Goal: Task Accomplishment & Management: Manage account settings

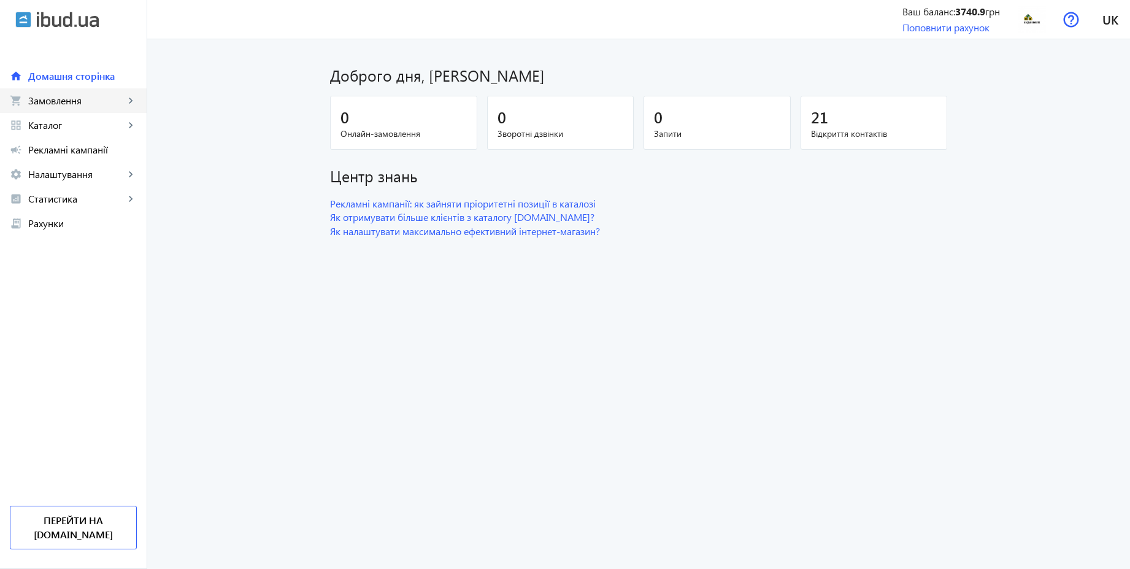
click at [76, 104] on span "Замовлення" at bounding box center [76, 100] width 96 height 12
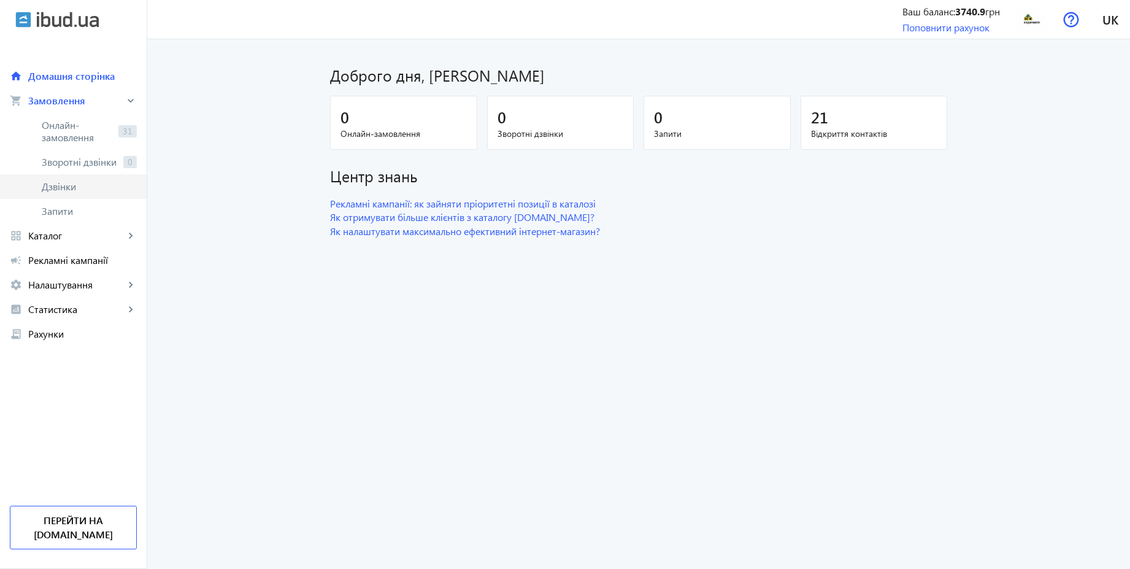
click at [68, 182] on span "Дзвінки" at bounding box center [89, 186] width 95 height 12
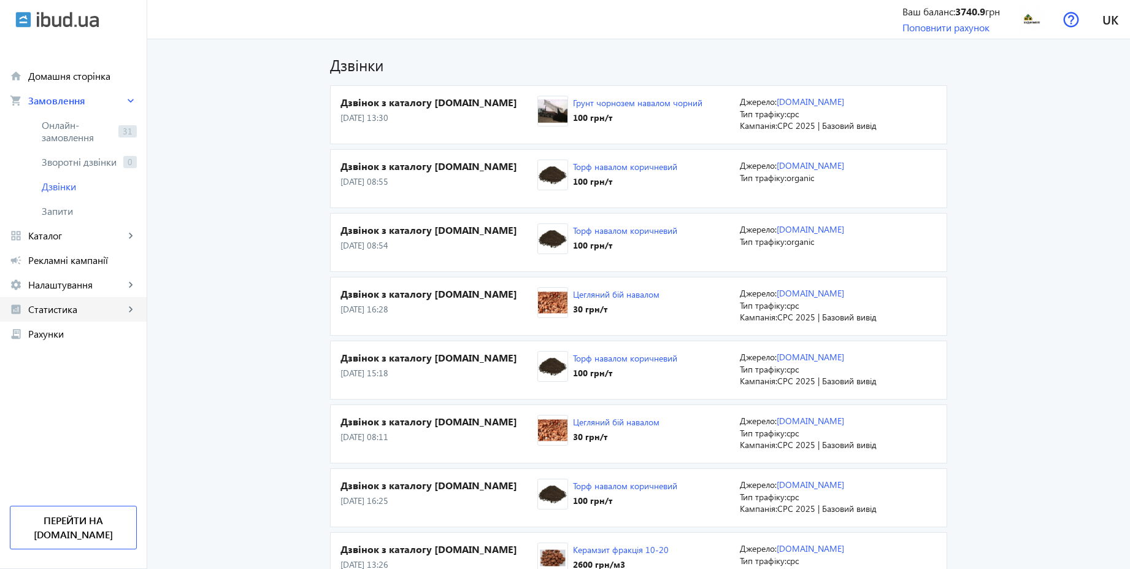
click at [71, 305] on span "Статистика" at bounding box center [76, 309] width 96 height 12
click at [72, 404] on span "Витрати" at bounding box center [89, 407] width 95 height 12
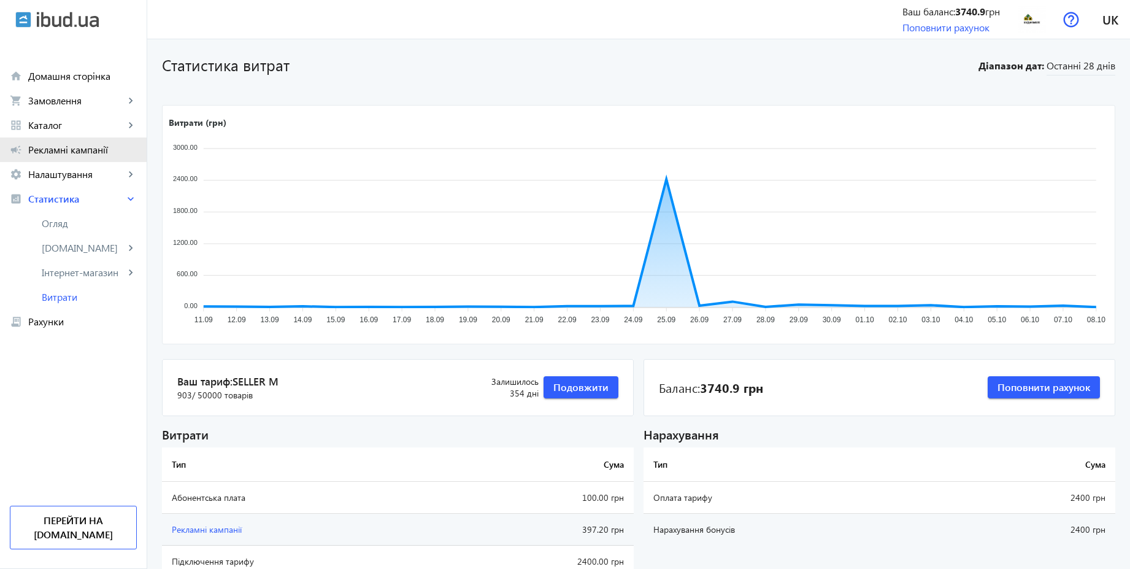
click at [63, 147] on span "Рекламні кампанії" at bounding box center [82, 150] width 109 height 12
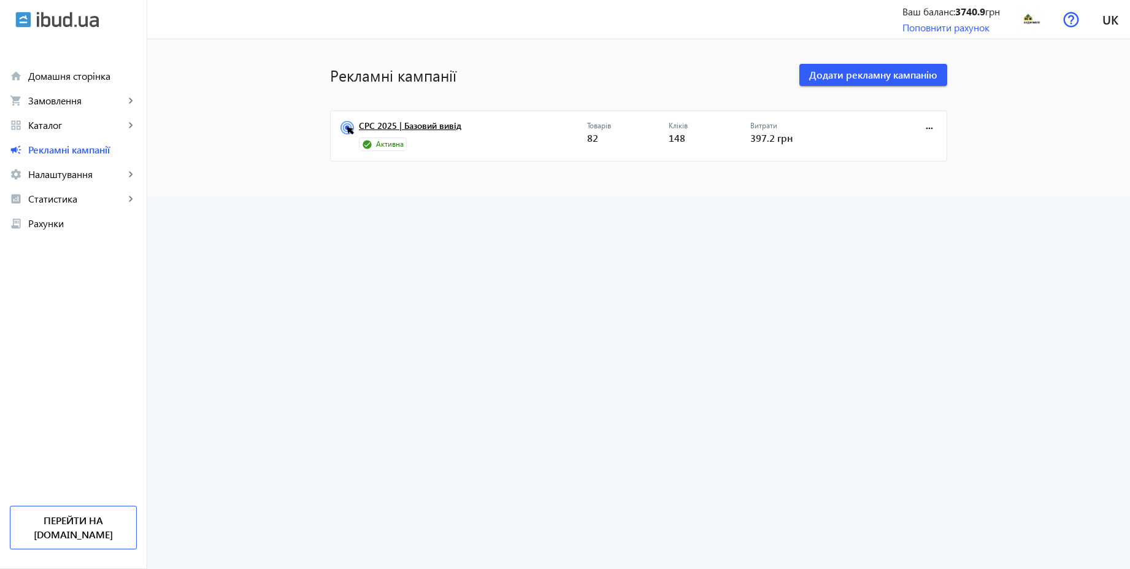
click at [440, 123] on link "CPC 2025 | Базовий вивід" at bounding box center [473, 129] width 228 height 17
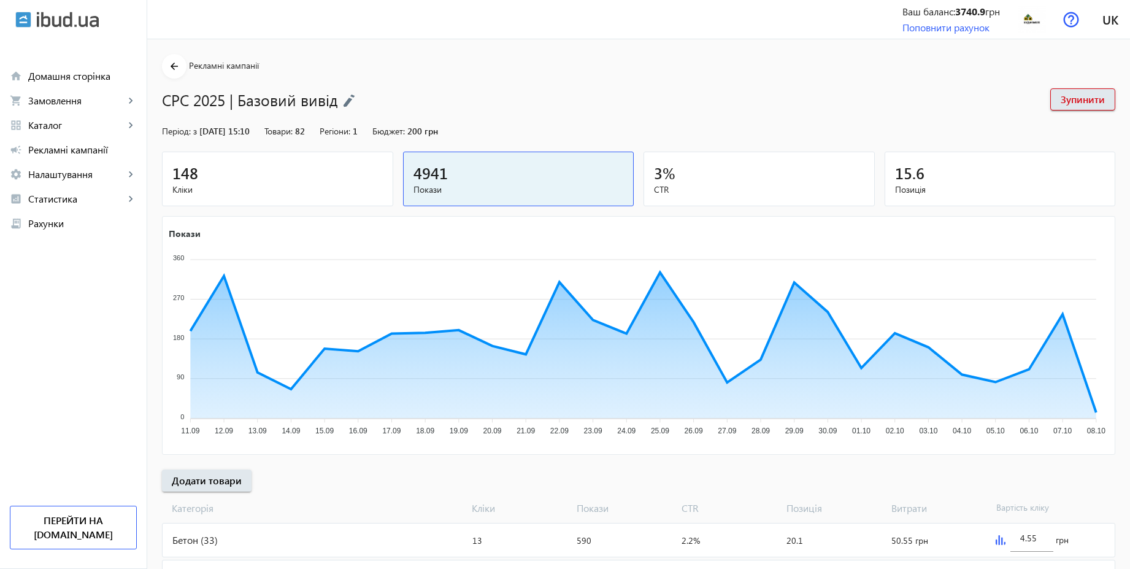
click at [331, 175] on div "148" at bounding box center [277, 172] width 210 height 21
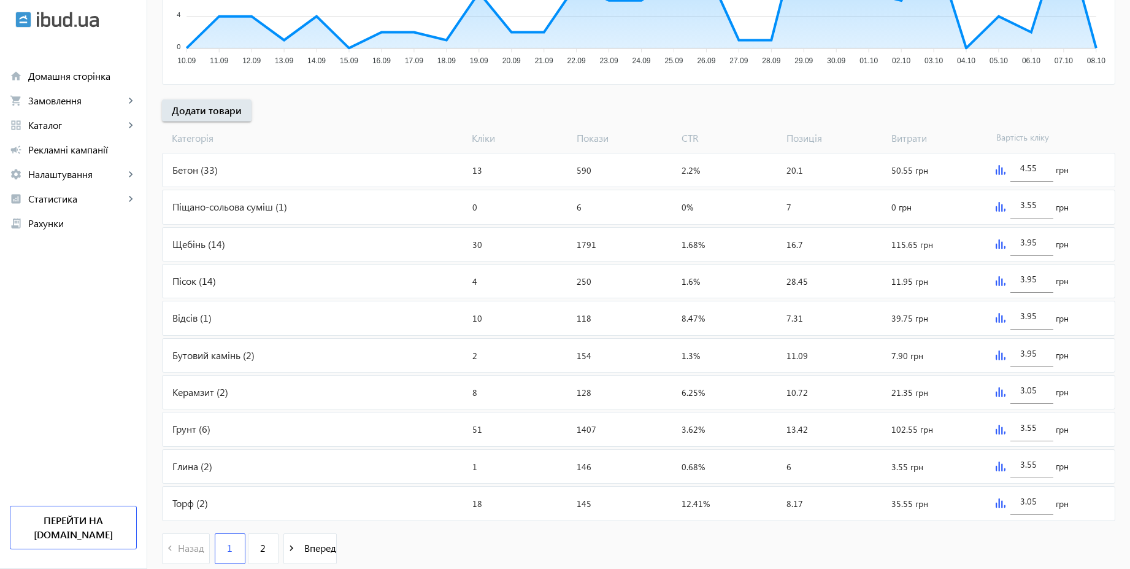
scroll to position [412, 0]
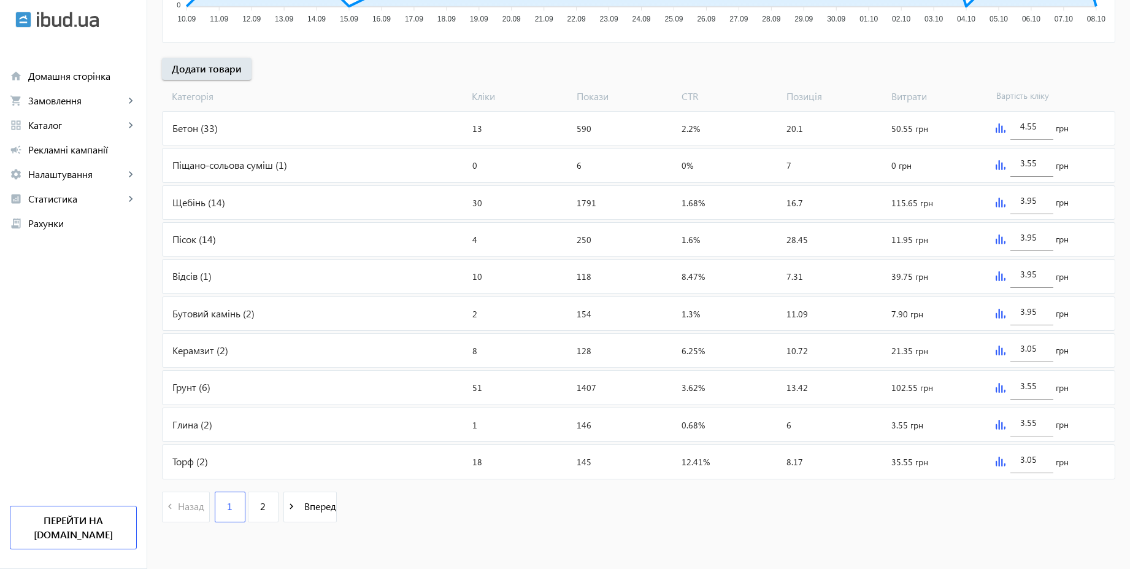
click at [1000, 204] on img at bounding box center [1001, 203] width 10 height 10
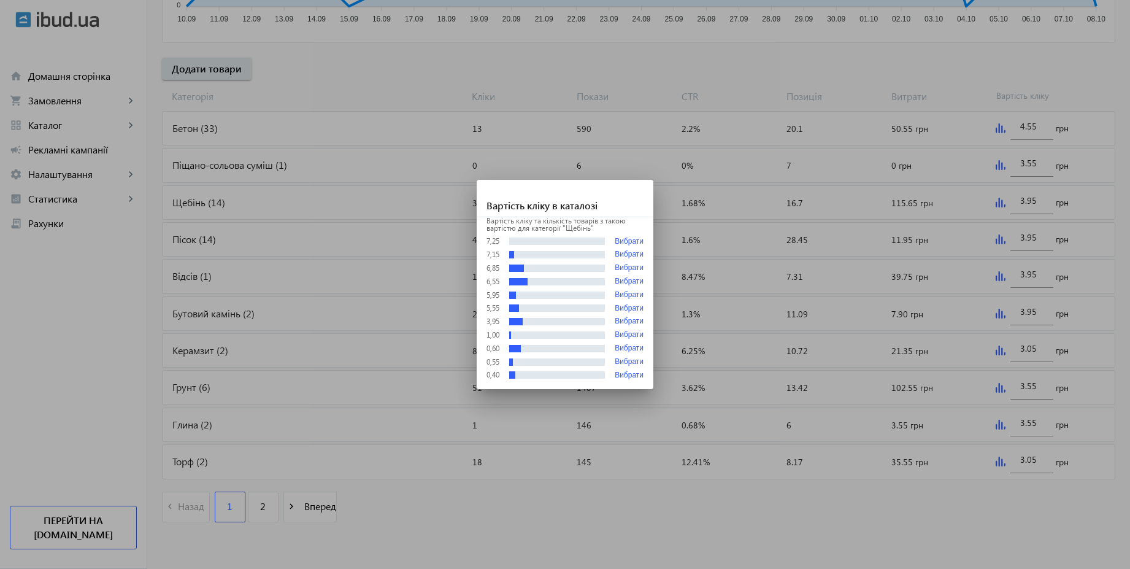
scroll to position [0, 0]
click at [1125, 275] on div at bounding box center [565, 284] width 1130 height 569
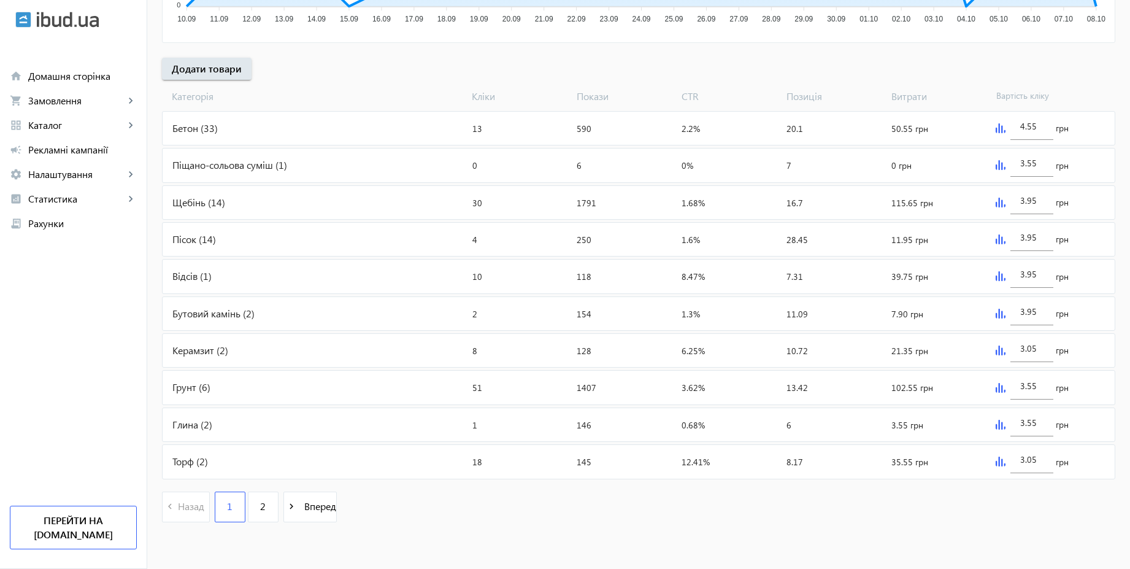
scroll to position [412, 0]
click at [1049, 196] on div "3.95" at bounding box center [1032, 197] width 43 height 34
click at [1042, 128] on input "4.55" at bounding box center [1031, 126] width 23 height 12
click at [1044, 201] on div "3.95" at bounding box center [1032, 197] width 43 height 34
paste input "4.5"
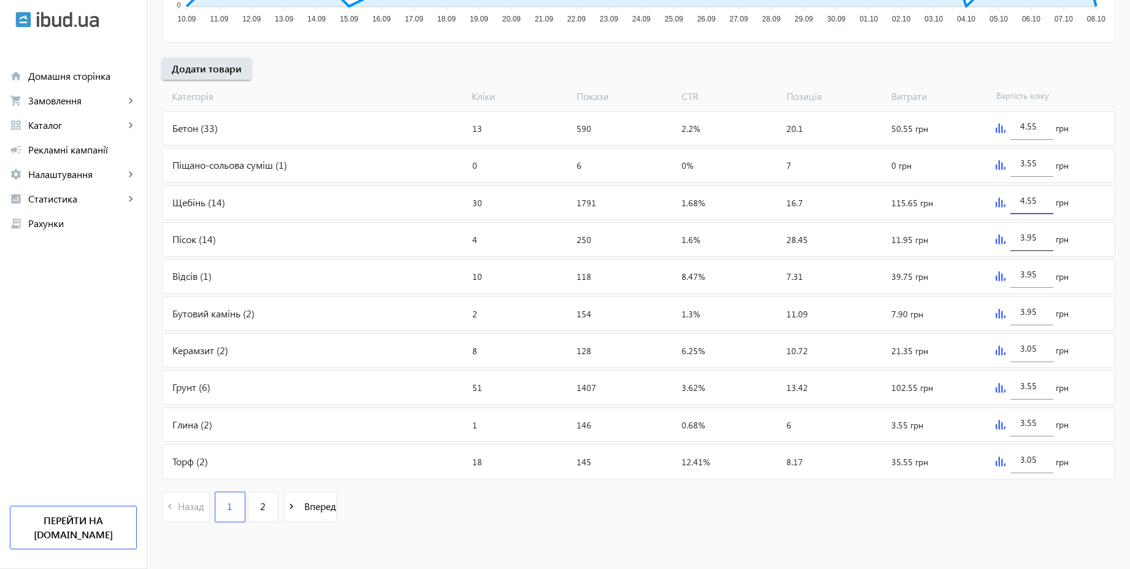
type input "4.55"
click at [1043, 238] on div "3.95" at bounding box center [1032, 234] width 43 height 34
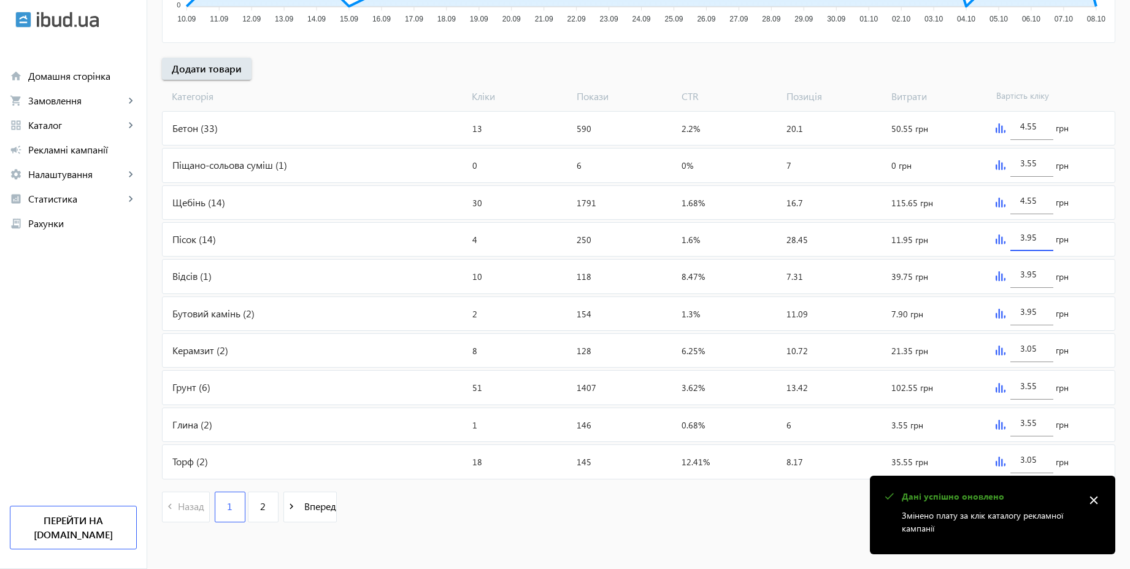
paste input "4.5"
type input "4.55"
click at [1041, 271] on input "3.95" at bounding box center [1031, 274] width 23 height 12
paste input "4.5"
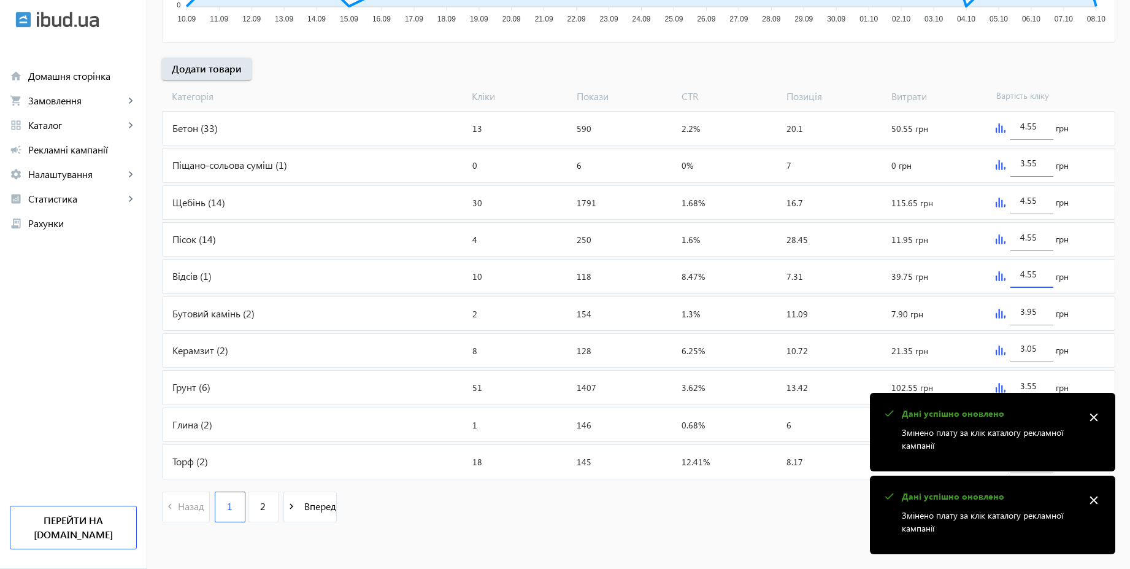
type input "4.55"
click at [1074, 90] on span "Вартість кліку" at bounding box center [1044, 96] width 105 height 13
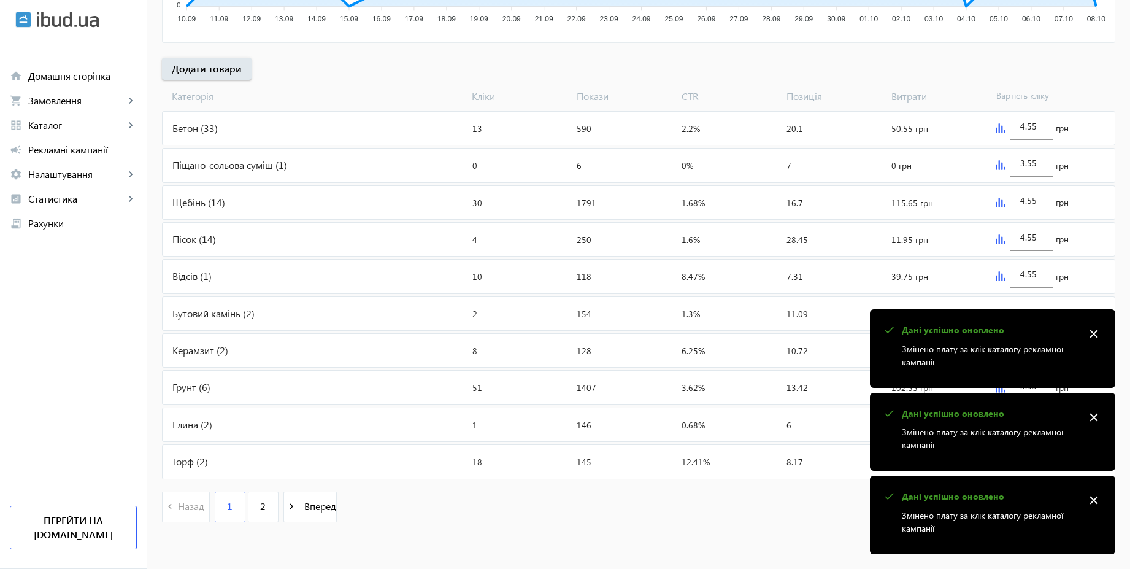
click at [1090, 334] on mat-icon "close" at bounding box center [1094, 334] width 18 height 18
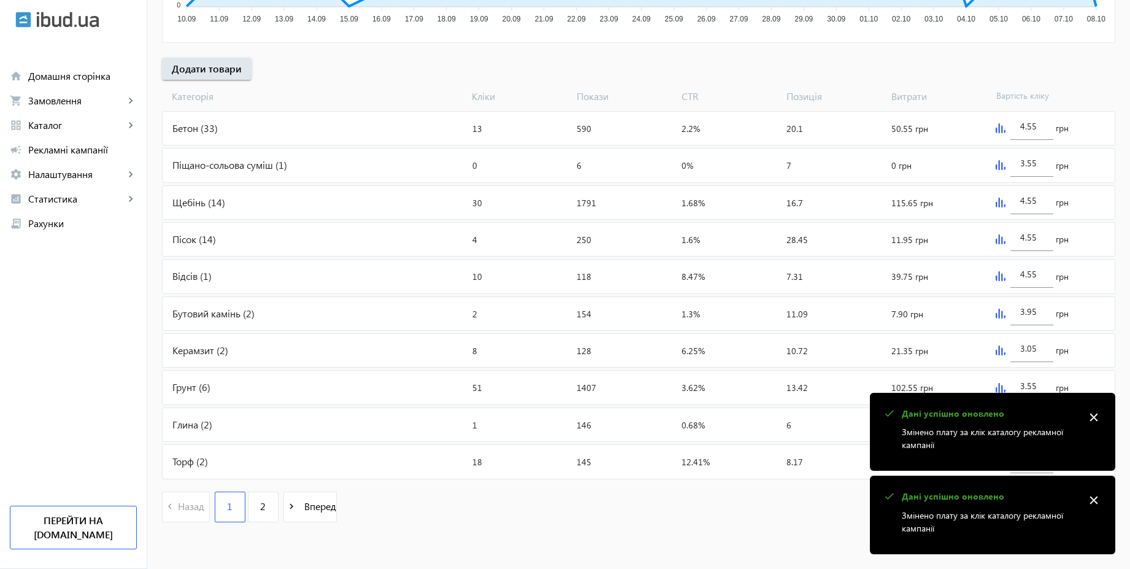
click at [1093, 415] on mat-icon "close" at bounding box center [1094, 417] width 18 height 18
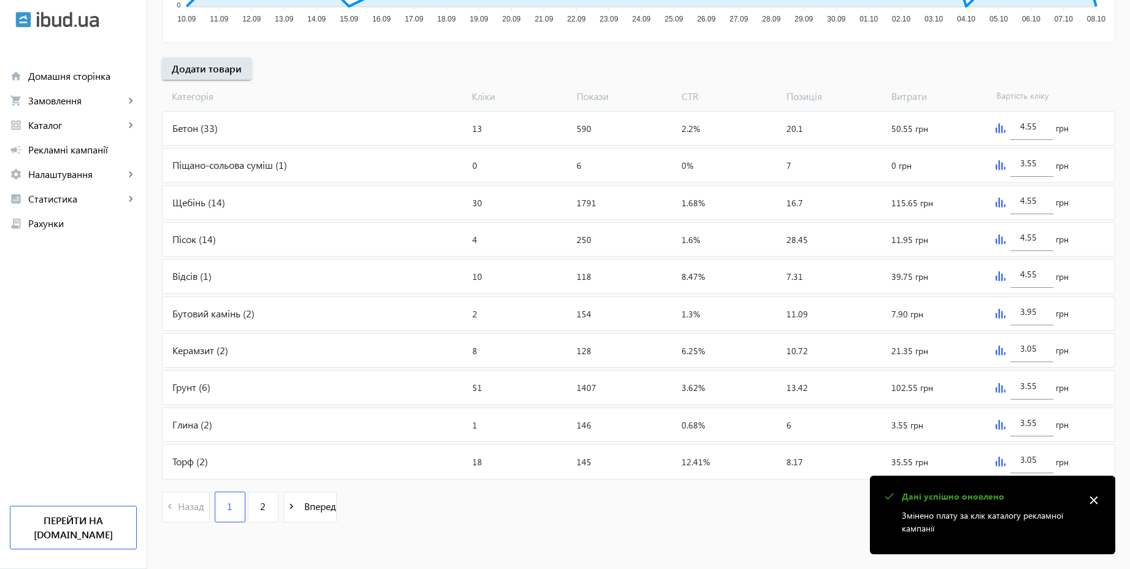
click at [1098, 506] on mat-icon "close" at bounding box center [1094, 500] width 18 height 18
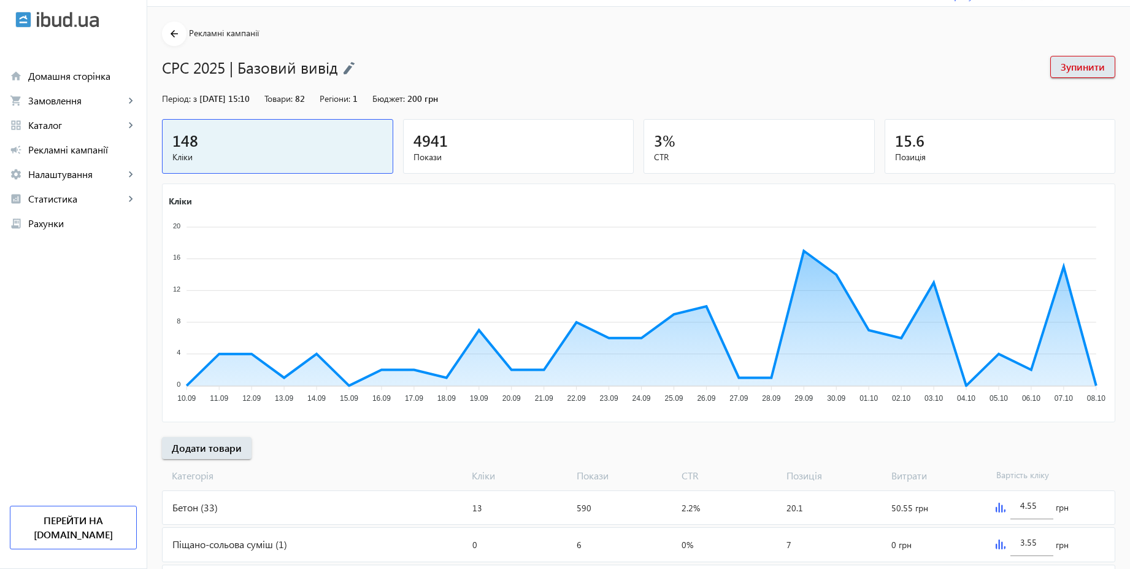
scroll to position [0, 0]
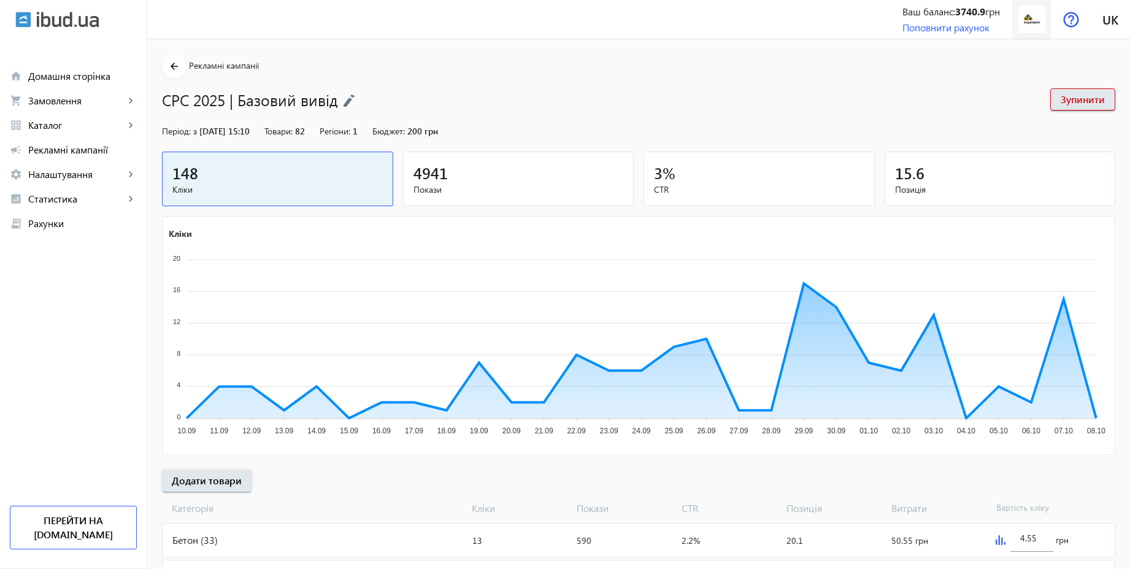
click at [1033, 19] on img at bounding box center [1033, 20] width 28 height 28
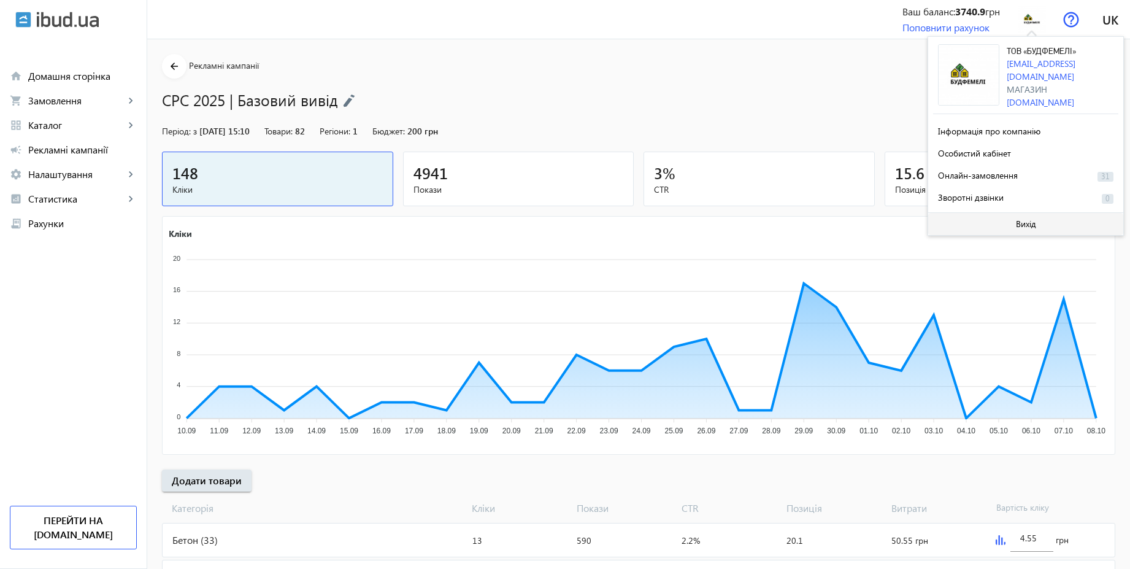
click at [1026, 223] on span "Вихід" at bounding box center [1026, 224] width 20 height 10
